Goal: Task Accomplishment & Management: Manage account settings

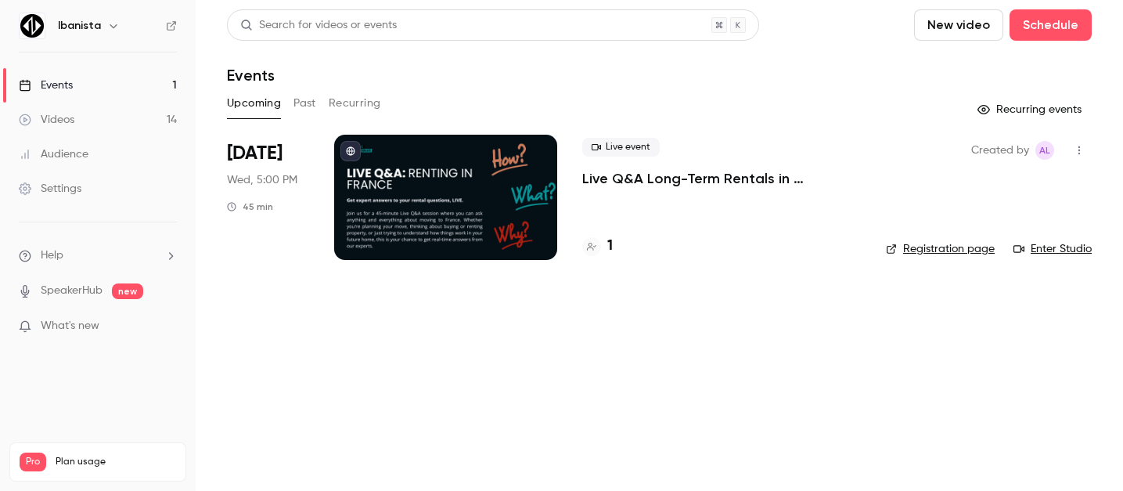
click at [964, 247] on link "Registration page" at bounding box center [940, 249] width 109 height 16
click at [678, 164] on div "Live event Live Q&A Long-Term Rentals in [GEOGRAPHIC_DATA]" at bounding box center [721, 163] width 279 height 50
click at [678, 175] on p "Live Q&A Long-Term Rentals in [GEOGRAPHIC_DATA]" at bounding box center [721, 178] width 279 height 19
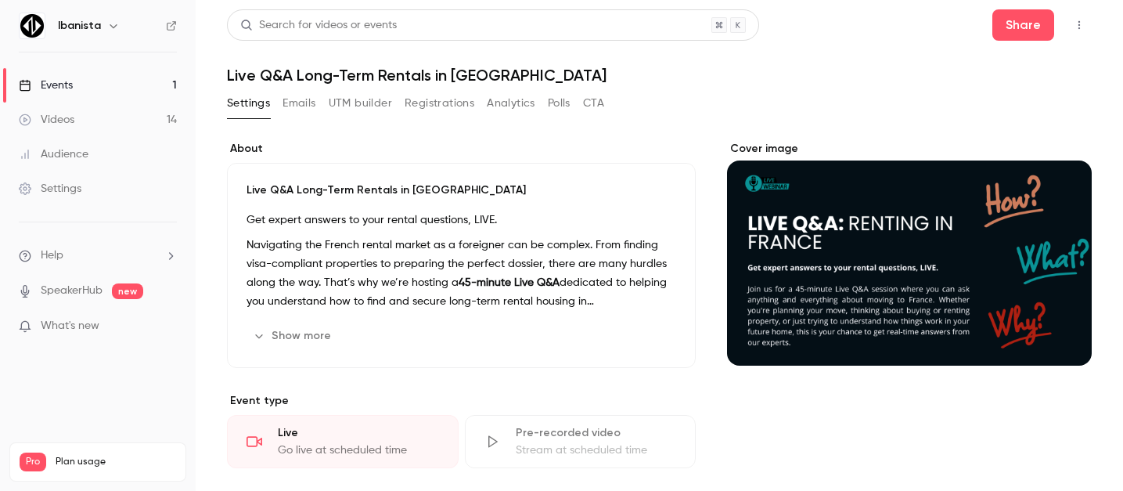
click at [422, 102] on button "Registrations" at bounding box center [440, 103] width 70 height 25
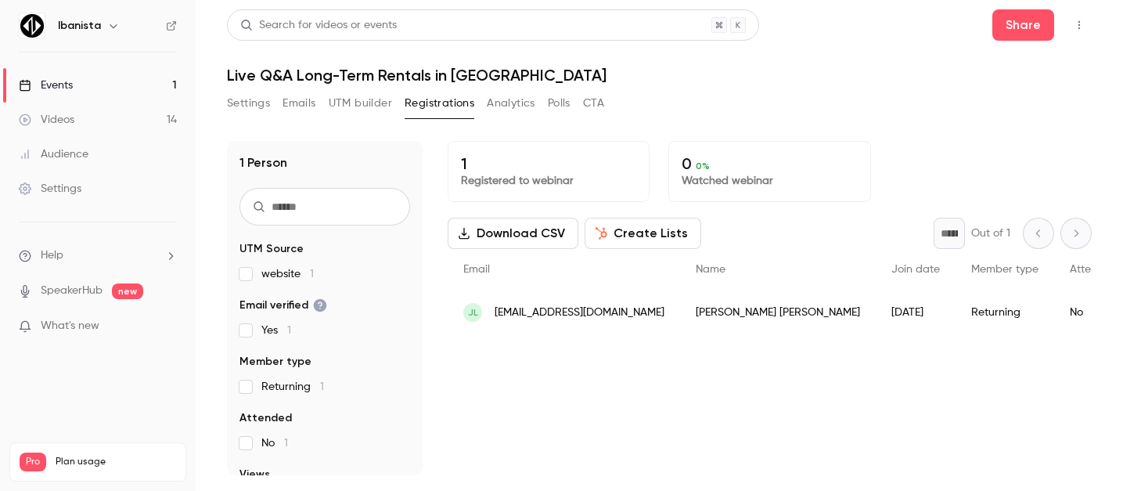
click at [364, 104] on button "UTM builder" at bounding box center [360, 103] width 63 height 25
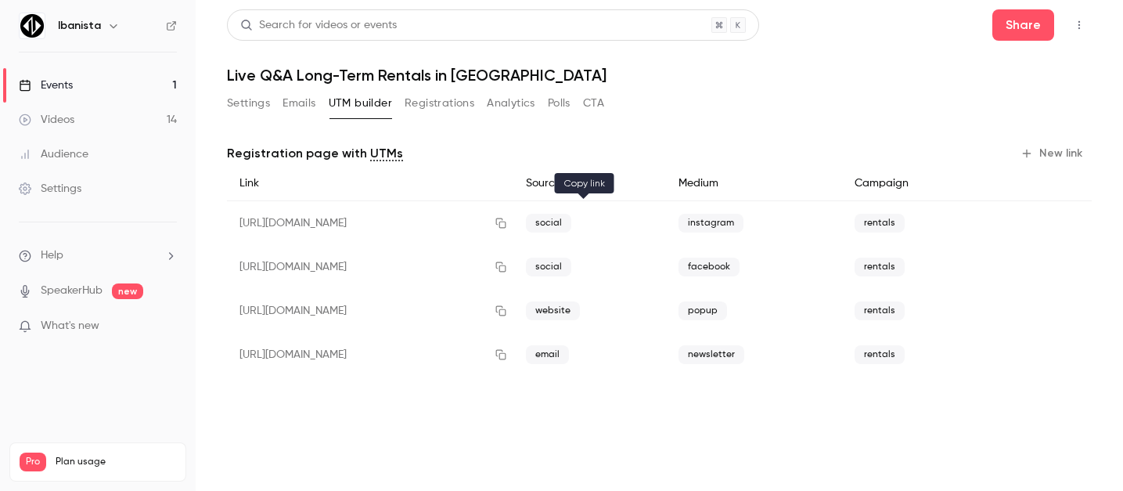
click at [505, 225] on icon "button" at bounding box center [500, 223] width 10 height 10
click at [108, 80] on link "Events 1" at bounding box center [98, 85] width 196 height 34
